Goal: Information Seeking & Learning: Learn about a topic

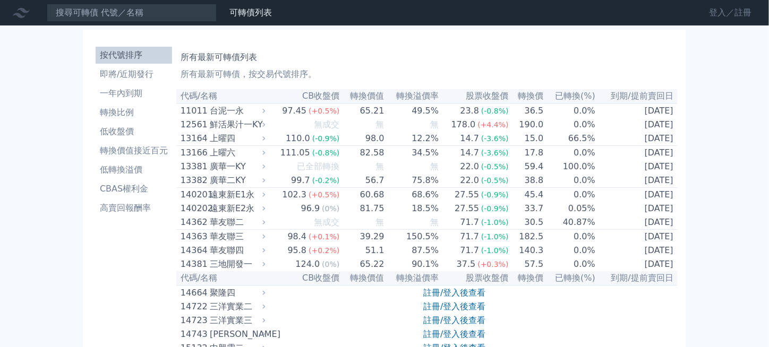
click at [728, 12] on link "登入／註冊" at bounding box center [730, 12] width 59 height 17
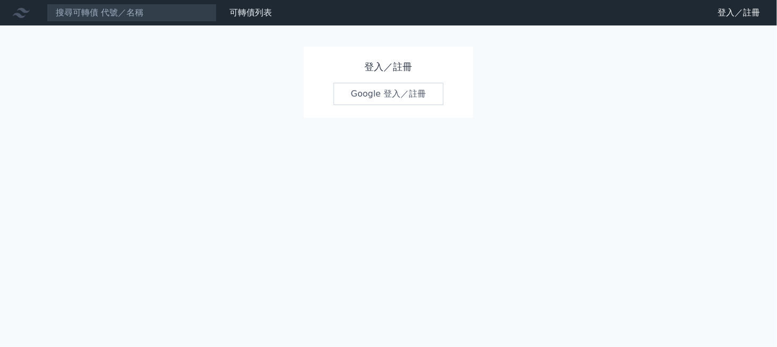
click at [364, 92] on link "Google 登入／註冊" at bounding box center [389, 94] width 110 height 22
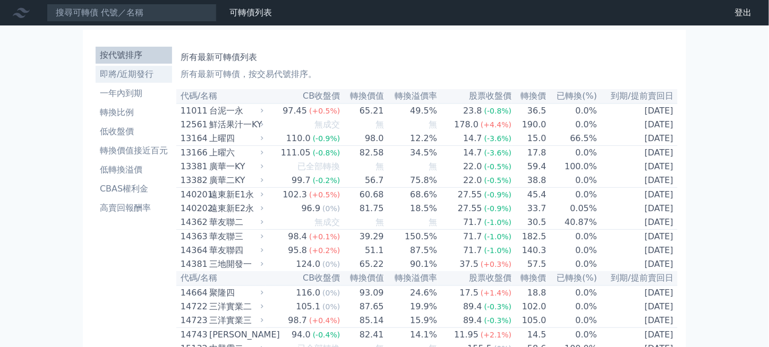
click at [128, 78] on li "即將/近期發行" at bounding box center [134, 74] width 76 height 13
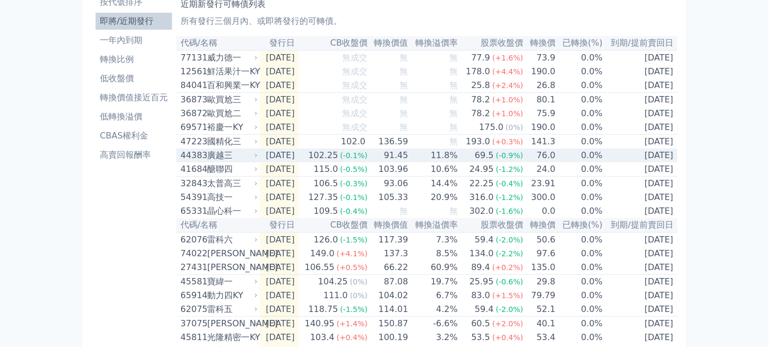
scroll to position [53, 0]
click at [436, 159] on td "11.8%" at bounding box center [433, 156] width 49 height 14
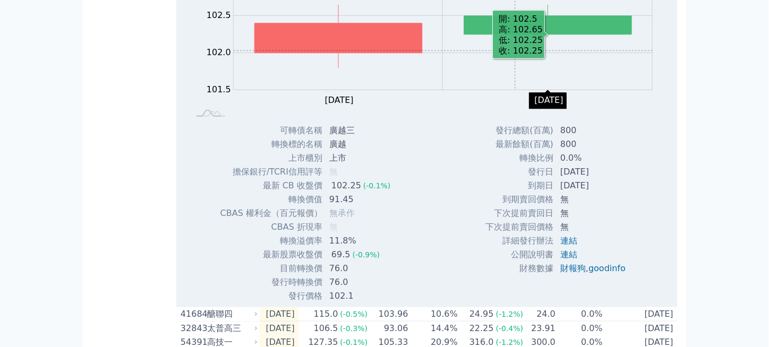
scroll to position [266, 0]
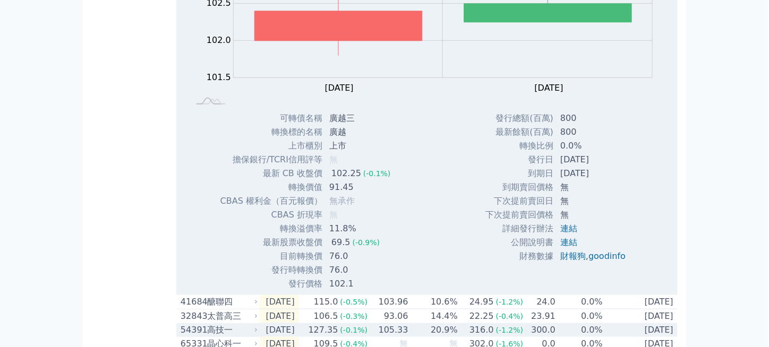
click at [206, 337] on div "54391 高技一" at bounding box center [217, 330] width 72 height 13
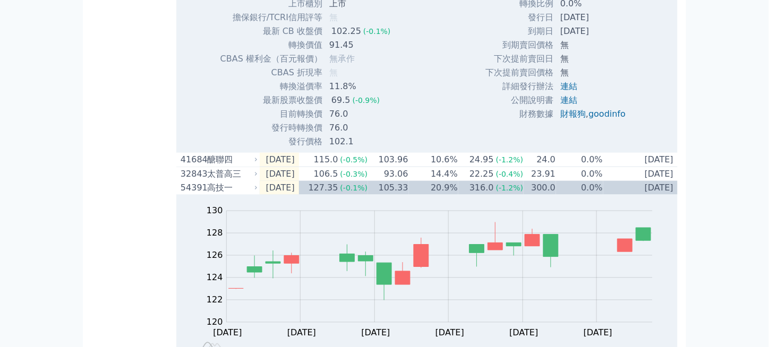
scroll to position [425, 0]
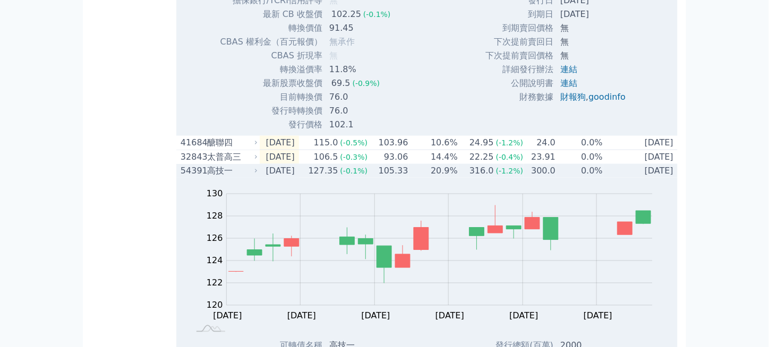
click at [238, 177] on div "高技一" at bounding box center [231, 171] width 48 height 13
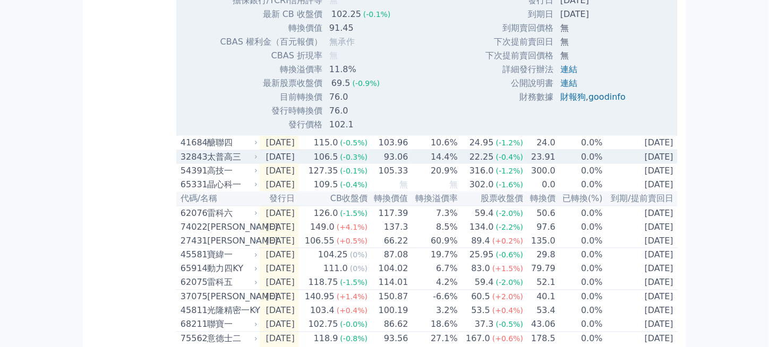
click at [235, 164] on div "太普高三" at bounding box center [231, 157] width 48 height 13
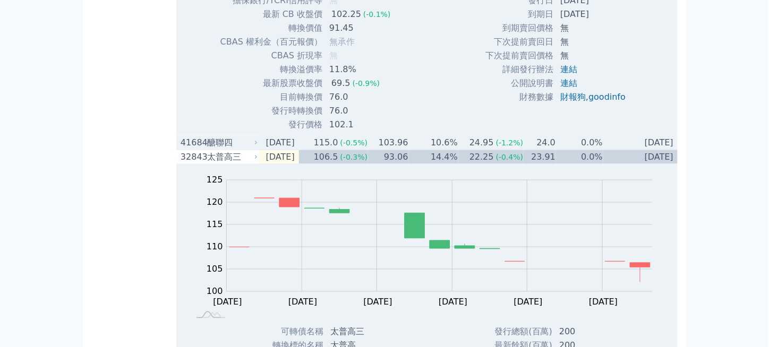
click at [217, 149] on div "醣聯四" at bounding box center [231, 143] width 48 height 13
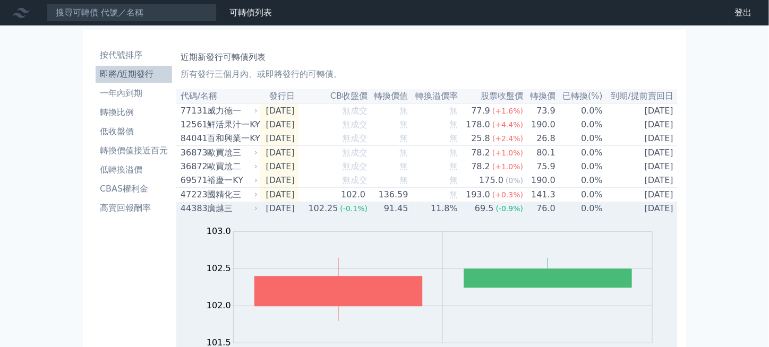
scroll to position [0, 0]
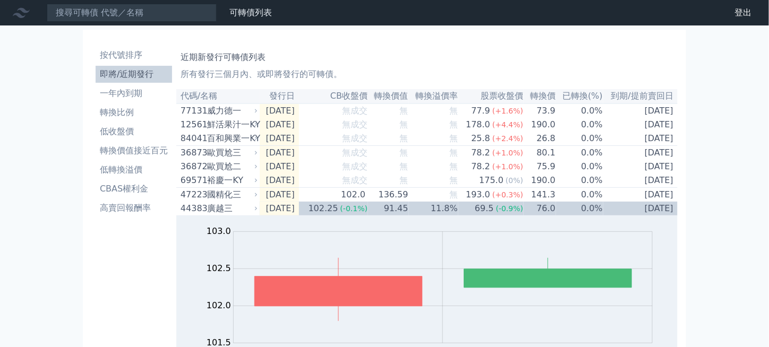
click at [137, 70] on li "即將/近期發行" at bounding box center [134, 74] width 76 height 13
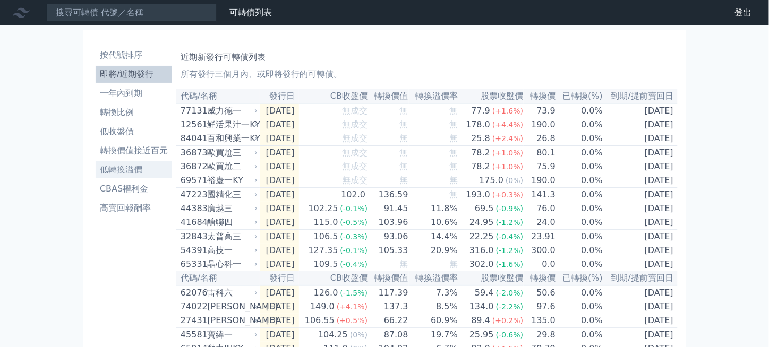
click at [139, 166] on li "低轉換溢價" at bounding box center [134, 170] width 76 height 13
